Goal: Task Accomplishment & Management: Manage account settings

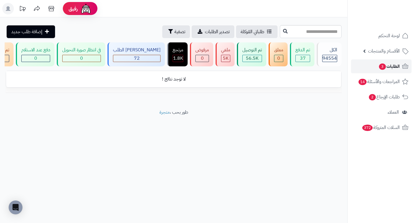
click at [394, 69] on span "الطلبات 3" at bounding box center [388, 66] width 21 height 8
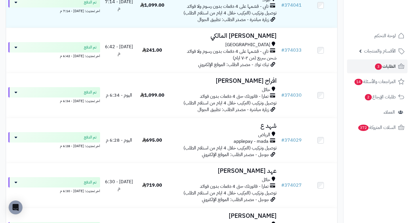
scroll to position [230, 0]
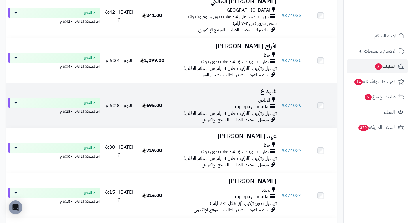
click at [265, 92] on h3 "شهد ع" at bounding box center [223, 91] width 105 height 7
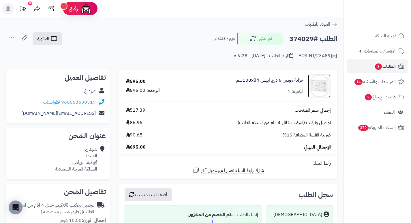
click at [320, 88] on img at bounding box center [319, 85] width 22 height 23
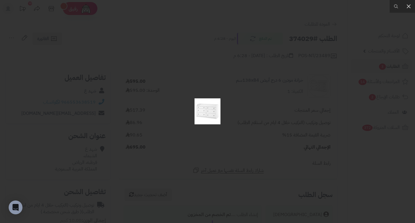
click at [290, 96] on div at bounding box center [207, 111] width 415 height 223
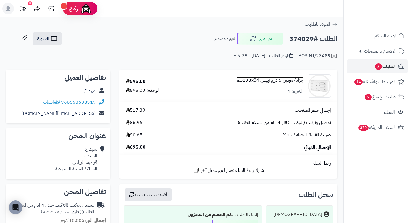
click at [284, 80] on link "خزانة مودرن 6 درج أبيض 138x84سم" at bounding box center [269, 80] width 67 height 7
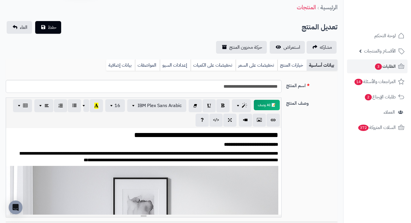
scroll to position [19, 0]
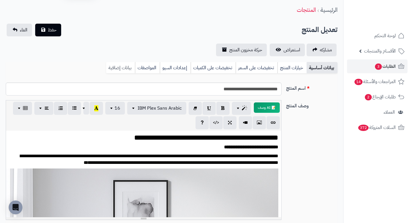
click at [114, 68] on link "بيانات إضافية" at bounding box center [120, 68] width 29 height 12
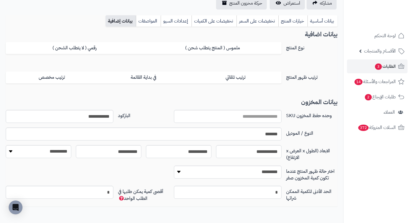
scroll to position [76, 0]
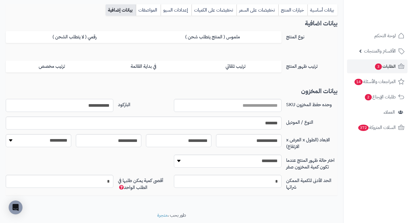
click at [97, 105] on input "**********" at bounding box center [59, 105] width 107 height 13
click at [312, 78] on div "**********" at bounding box center [171, 107] width 331 height 175
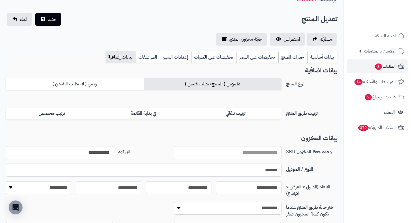
scroll to position [0, 0]
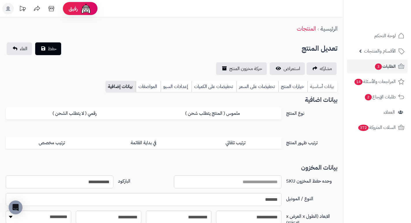
click at [323, 88] on link "بيانات أساسية" at bounding box center [322, 87] width 30 height 12
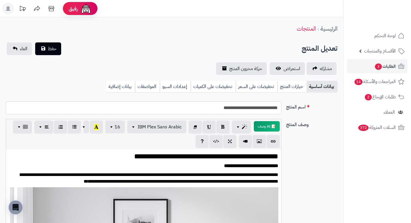
click at [120, 90] on link "بيانات إضافية" at bounding box center [120, 87] width 29 height 12
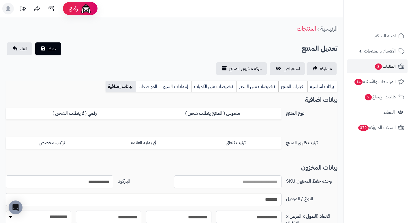
click at [101, 185] on input "**********" at bounding box center [59, 181] width 107 height 13
click at [375, 67] on span "3" at bounding box center [378, 66] width 7 height 6
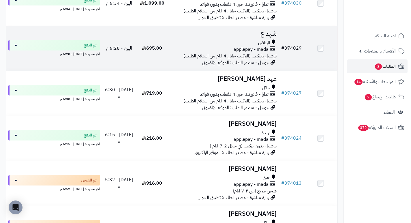
scroll to position [288, 0]
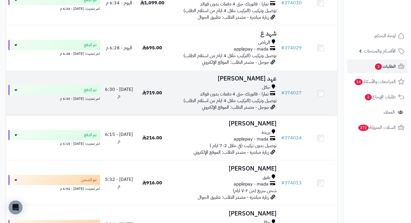
click at [260, 81] on h3 "عهد [PERSON_NAME]" at bounding box center [223, 78] width 105 height 7
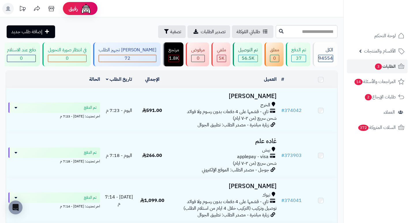
scroll to position [288, 0]
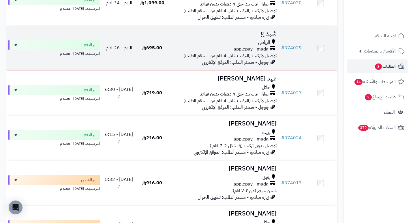
click at [270, 35] on h3 "شهد ع" at bounding box center [223, 33] width 105 height 7
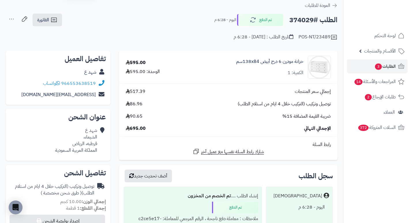
scroll to position [29, 0]
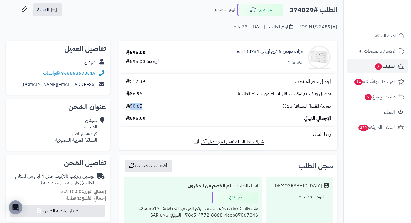
drag, startPoint x: 142, startPoint y: 105, endPoint x: 126, endPoint y: 106, distance: 16.2
click at [126, 106] on span "90.65" at bounding box center [134, 106] width 17 height 7
click at [163, 104] on div "ضريبة القيمة المضافة 15% 90.65" at bounding box center [227, 106] width 213 height 7
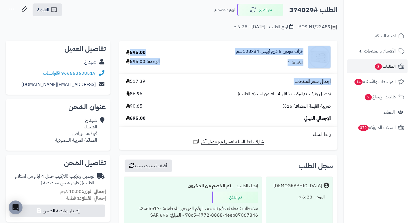
drag, startPoint x: 149, startPoint y: 82, endPoint x: 118, endPoint y: 81, distance: 30.5
click at [118, 81] on div "**********" at bounding box center [228, 149] width 227 height 216
click at [156, 86] on div "إجمالي سعر المنتجات 517.39 توصيل وتركيب (التركيب خلال 4 ايام من استلام الطلب) 8…" at bounding box center [227, 100] width 213 height 44
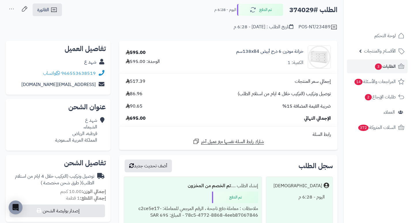
drag, startPoint x: 144, startPoint y: 105, endPoint x: 124, endPoint y: 106, distance: 20.5
click at [124, 106] on div "ضريبة القيمة المضافة 15% 90.65" at bounding box center [227, 106] width 213 height 7
click at [178, 114] on div "إجمالي سعر المنتجات 517.39 توصيل وتركيب (التركيب خلال 4 ايام من استلام الطلب) 8…" at bounding box center [227, 100] width 213 height 44
click at [389, 65] on span "الطلبات 3" at bounding box center [384, 66] width 21 height 8
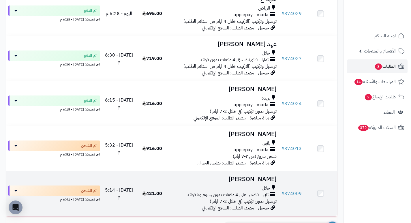
scroll to position [382, 0]
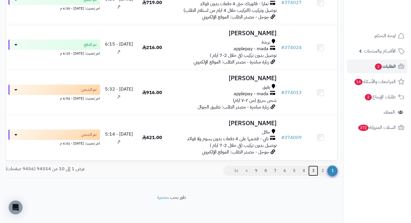
click at [313, 171] on link "3" at bounding box center [313, 170] width 10 height 10
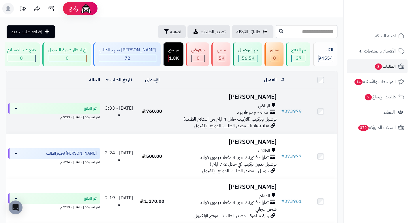
click at [264, 99] on h3 "[PERSON_NAME]" at bounding box center [223, 97] width 105 height 7
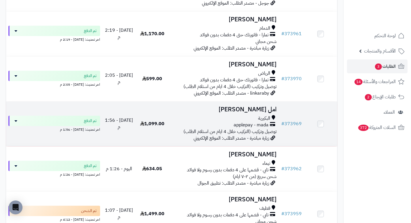
scroll to position [173, 0]
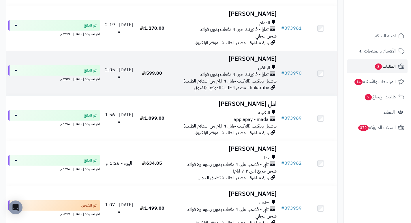
click at [261, 62] on h3 "[PERSON_NAME]" at bounding box center [223, 59] width 105 height 7
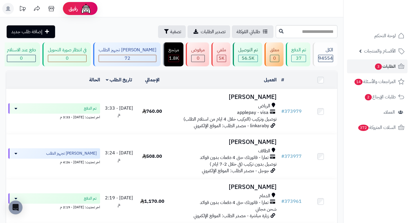
click at [262, 99] on h3 "فاطمه العبدالله" at bounding box center [223, 97] width 105 height 7
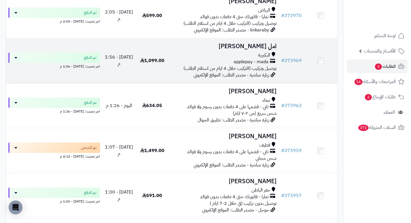
scroll to position [259, 0]
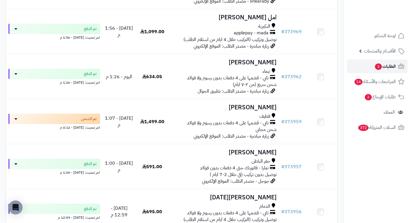
click at [383, 68] on span "الطلبات 3" at bounding box center [384, 66] width 21 height 8
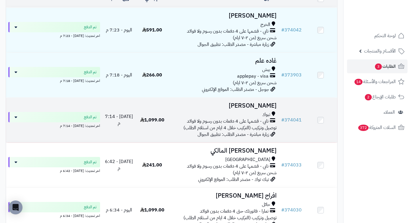
scroll to position [29, 0]
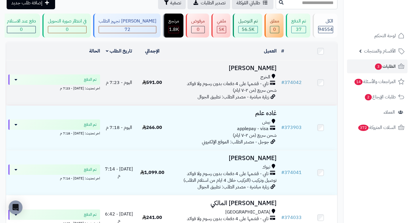
click at [264, 71] on h3 "[PERSON_NAME]" at bounding box center [223, 68] width 105 height 7
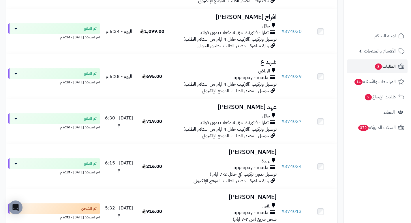
scroll to position [259, 0]
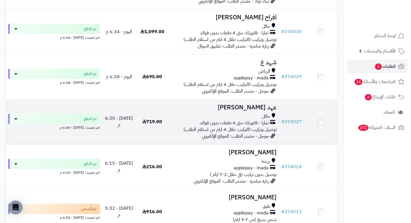
click at [266, 111] on h3 "عهد [PERSON_NAME]" at bounding box center [223, 107] width 105 height 7
